Goal: Information Seeking & Learning: Learn about a topic

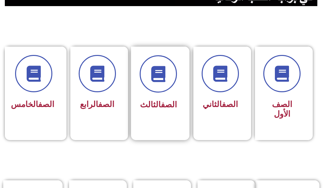
scroll to position [161, 0]
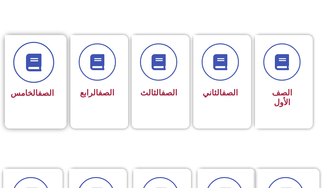
click at [30, 66] on icon at bounding box center [34, 63] width 18 height 18
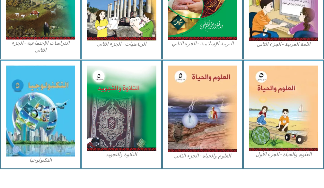
scroll to position [392, 0]
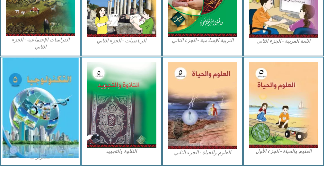
click at [50, 95] on img at bounding box center [40, 108] width 76 height 100
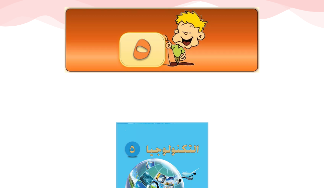
scroll to position [64, 0]
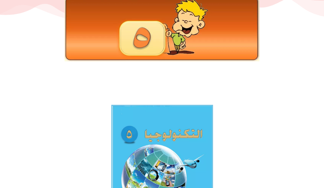
click at [160, 121] on img at bounding box center [162, 171] width 102 height 133
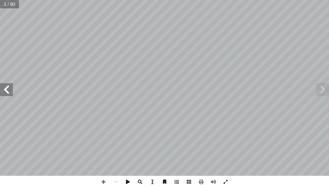
click at [8, 94] on span at bounding box center [6, 89] width 13 height 13
